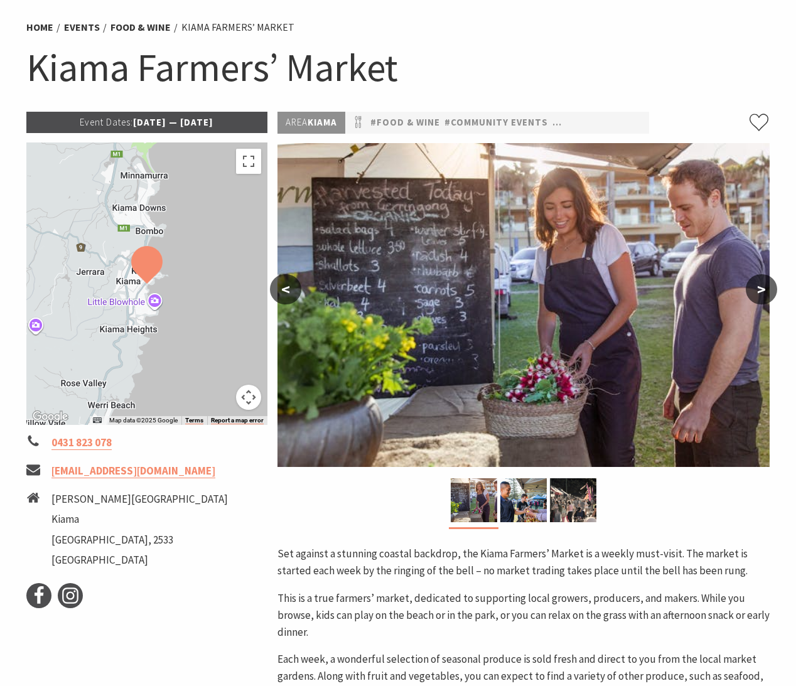
scroll to position [45, 0]
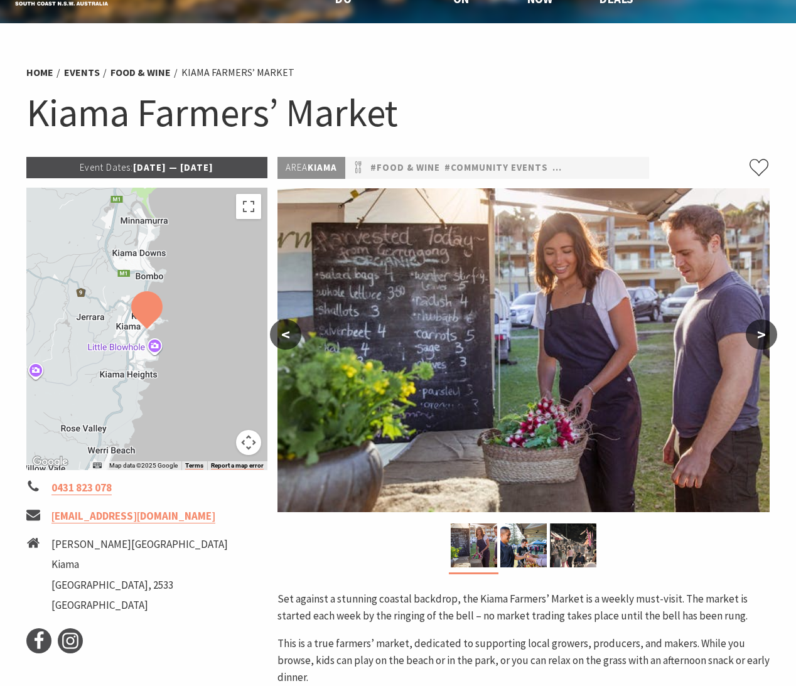
click at [181, 173] on p "Event Dates: 14 May 2025 — 01 Jul 2026" at bounding box center [146, 167] width 241 height 21
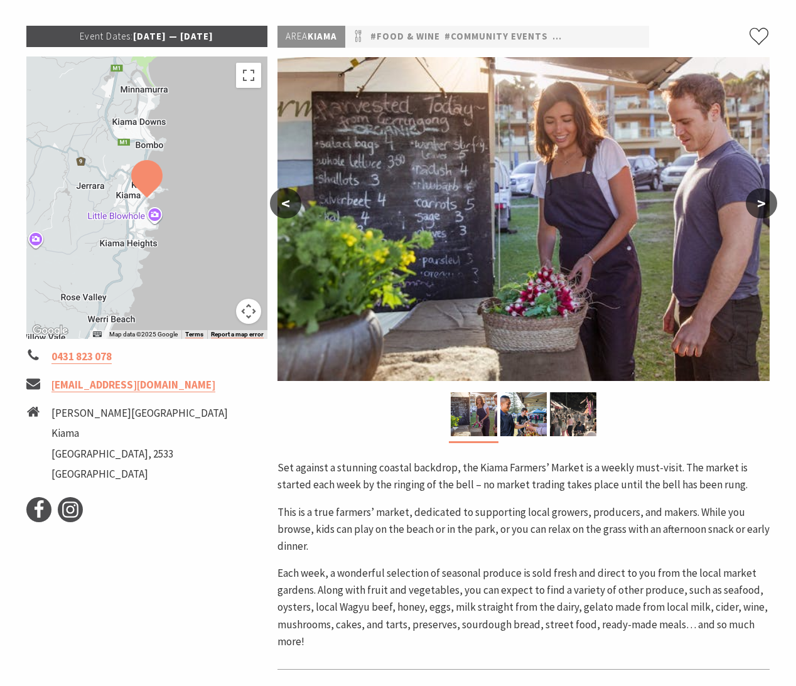
scroll to position [188, 0]
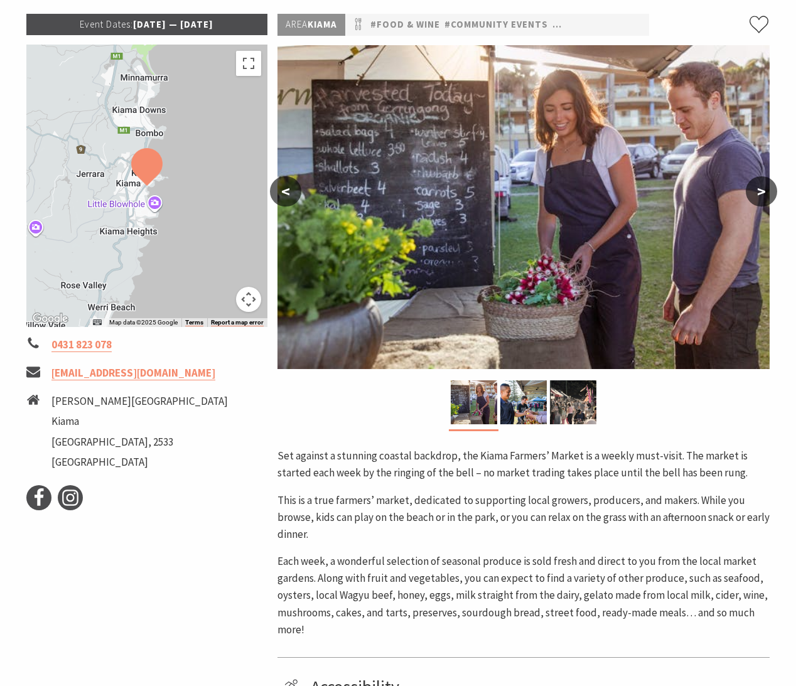
click at [774, 185] on button ">" at bounding box center [761, 191] width 31 height 30
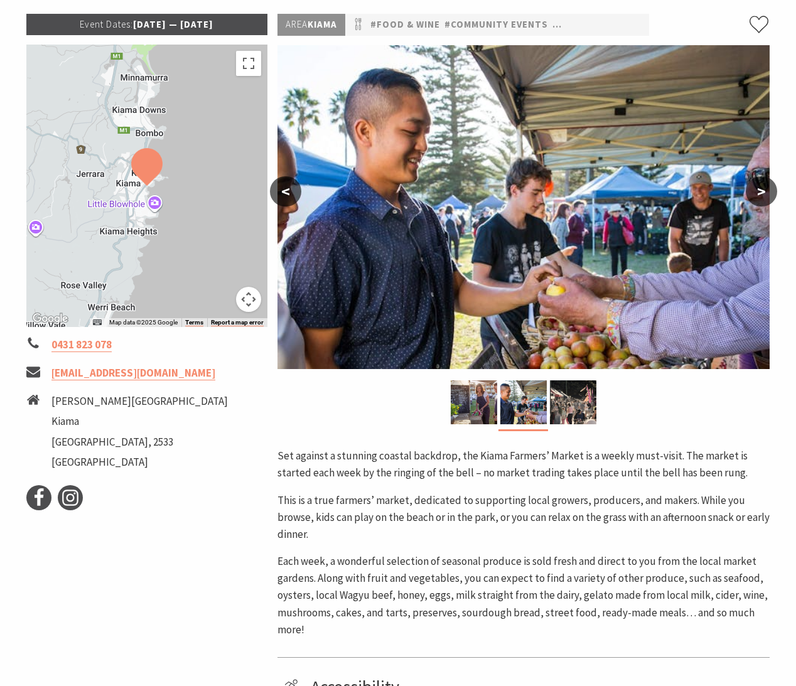
click at [774, 185] on button ">" at bounding box center [761, 191] width 31 height 30
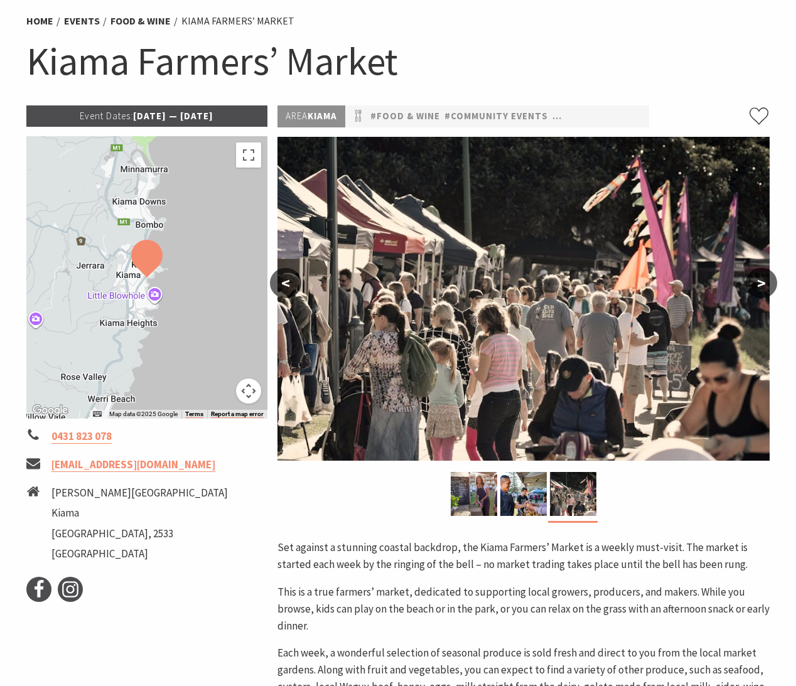
scroll to position [0, 0]
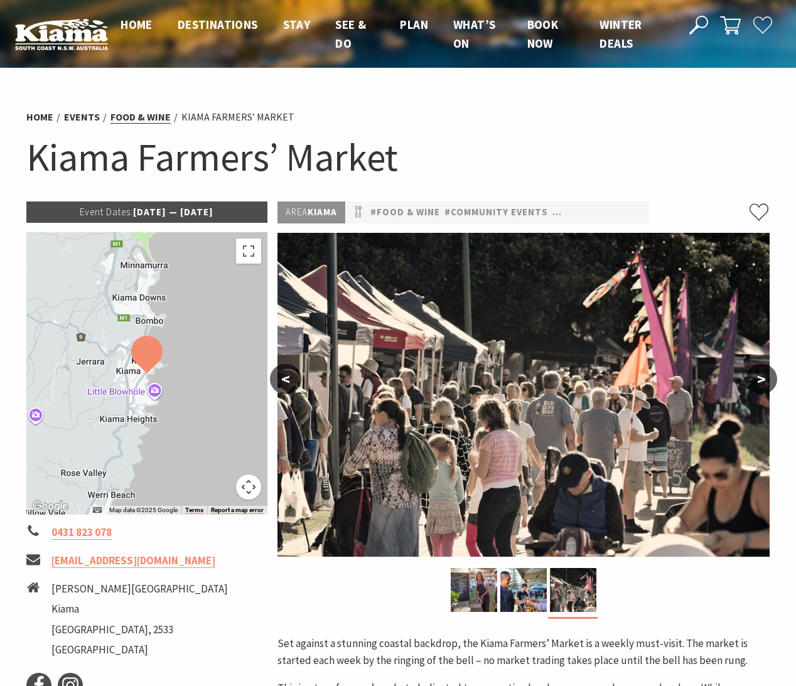
click at [134, 116] on link "Food & Wine" at bounding box center [141, 117] width 60 height 13
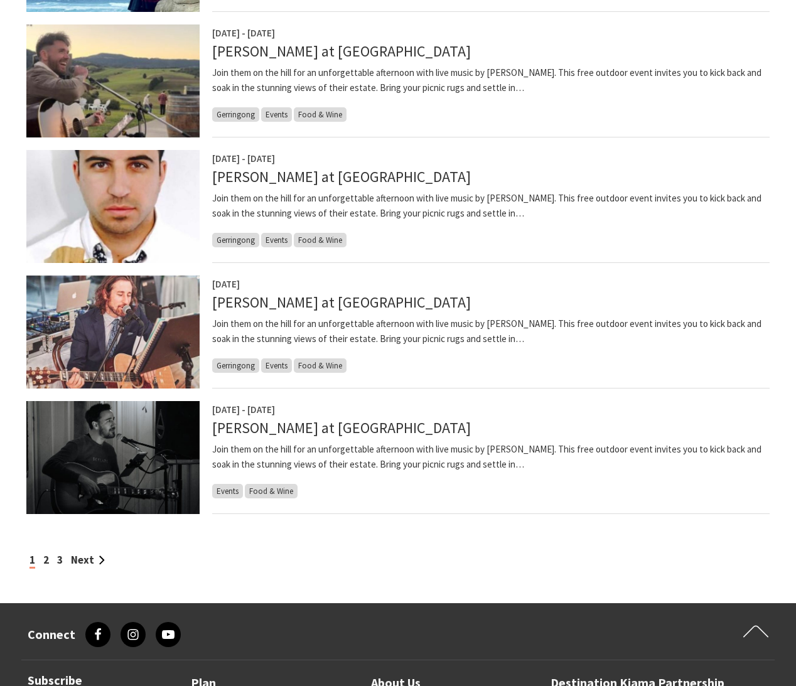
scroll to position [877, 0]
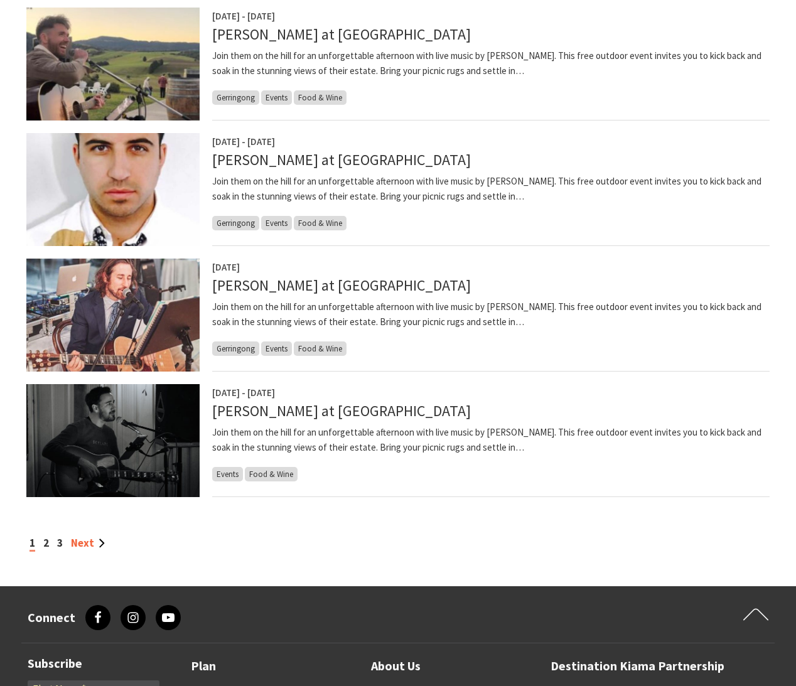
click at [96, 542] on link "Next" at bounding box center [88, 543] width 34 height 14
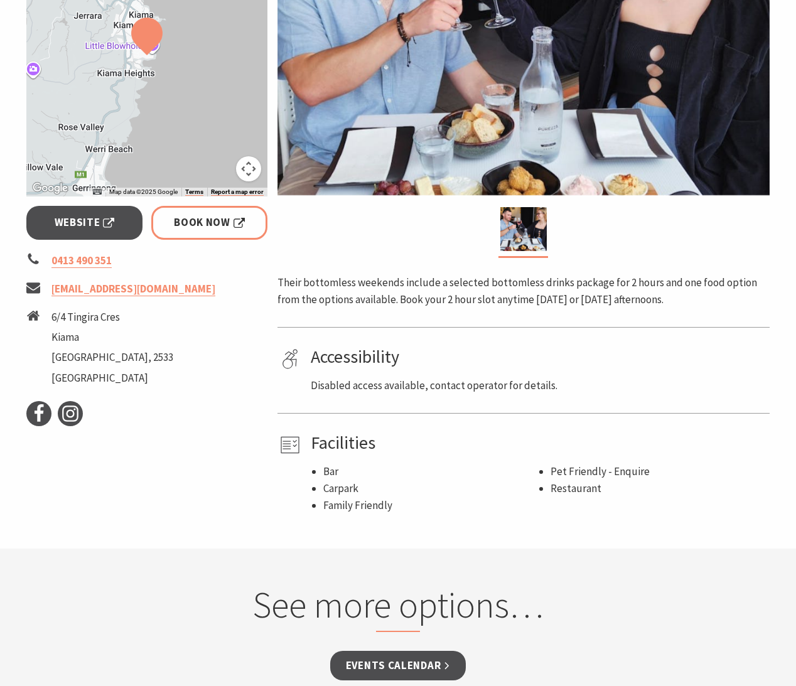
scroll to position [421, 0]
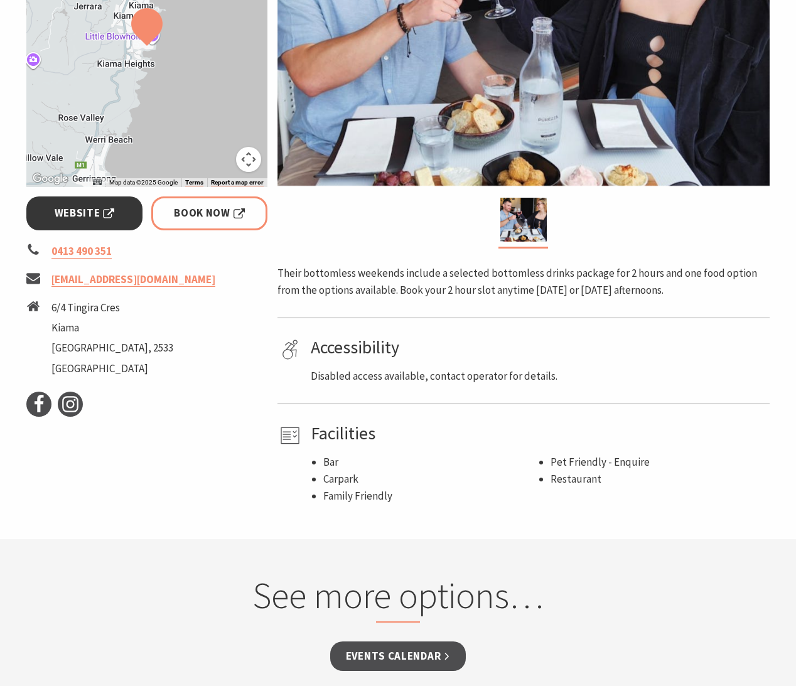
click at [85, 205] on span "Website" at bounding box center [85, 213] width 60 height 17
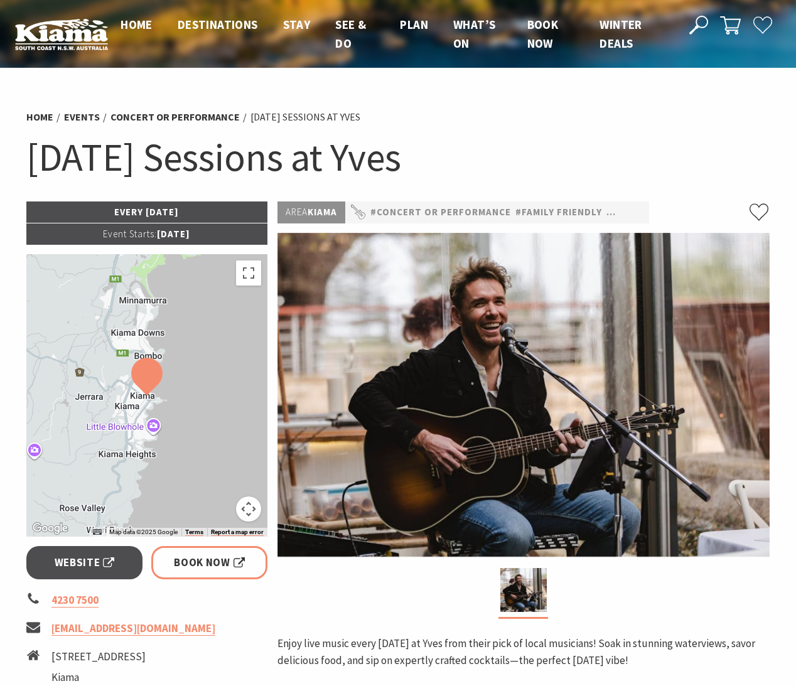
click at [140, 364] on img at bounding box center [146, 377] width 31 height 38
click at [93, 556] on span "Website" at bounding box center [85, 562] width 60 height 17
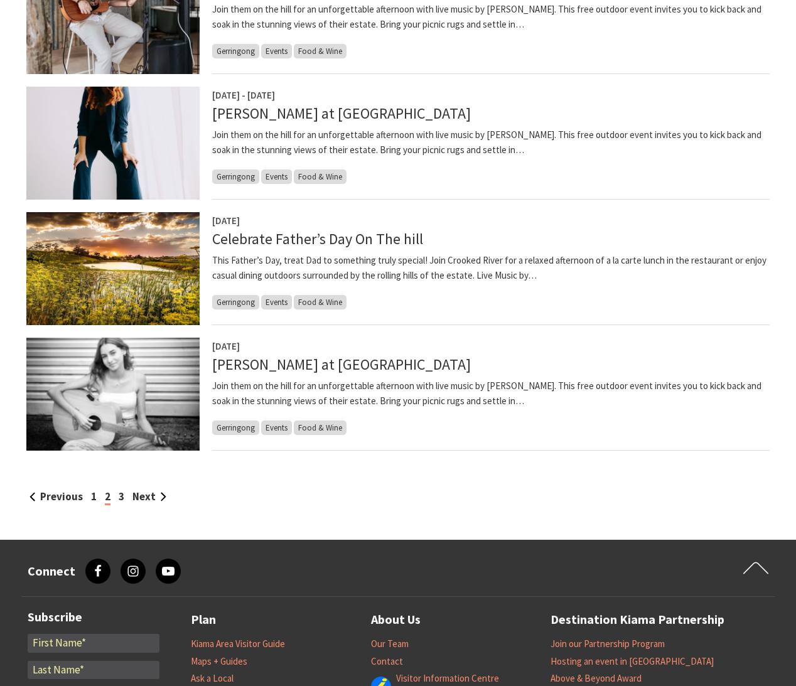
scroll to position [929, 0]
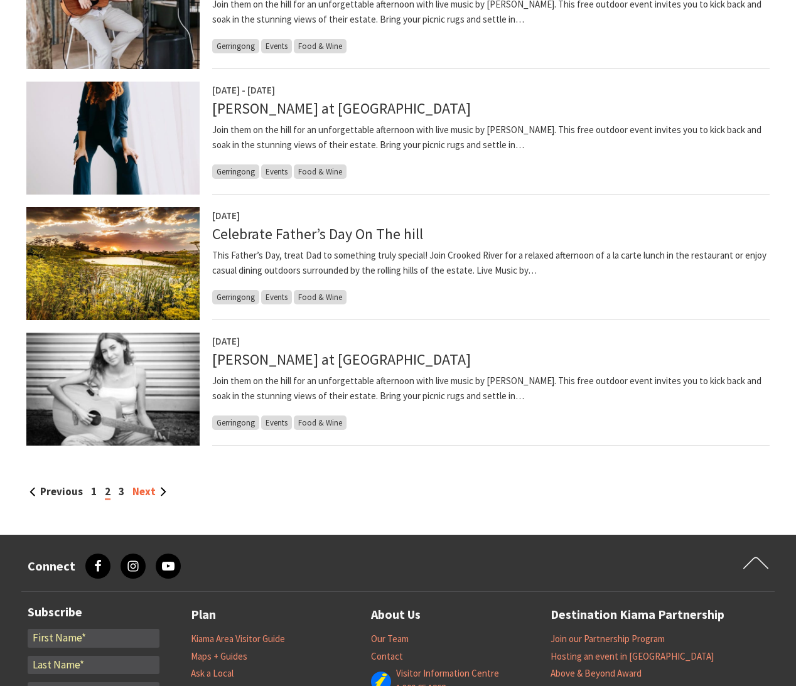
click at [146, 489] on link "Next" at bounding box center [149, 492] width 34 height 14
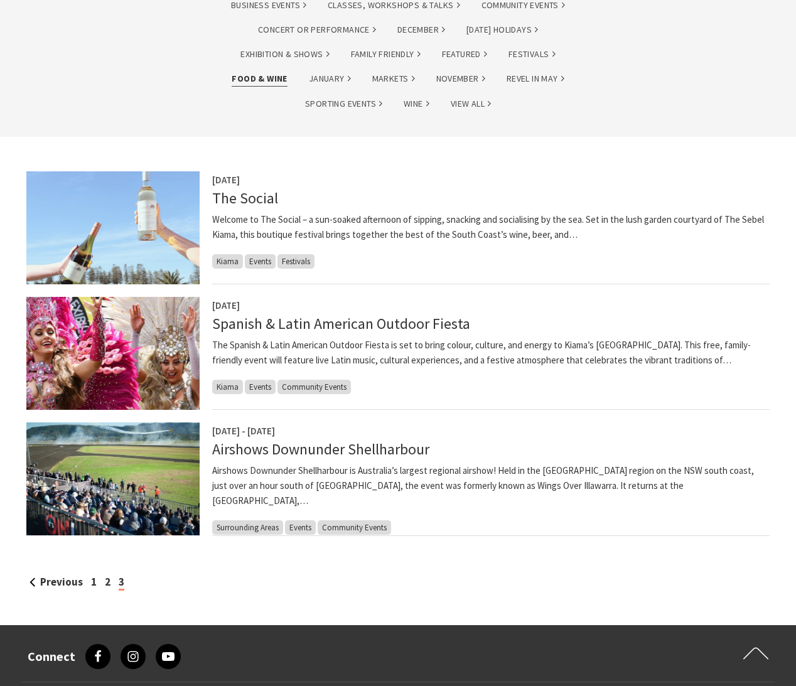
scroll to position [212, 0]
